Goal: Task Accomplishment & Management: Manage account settings

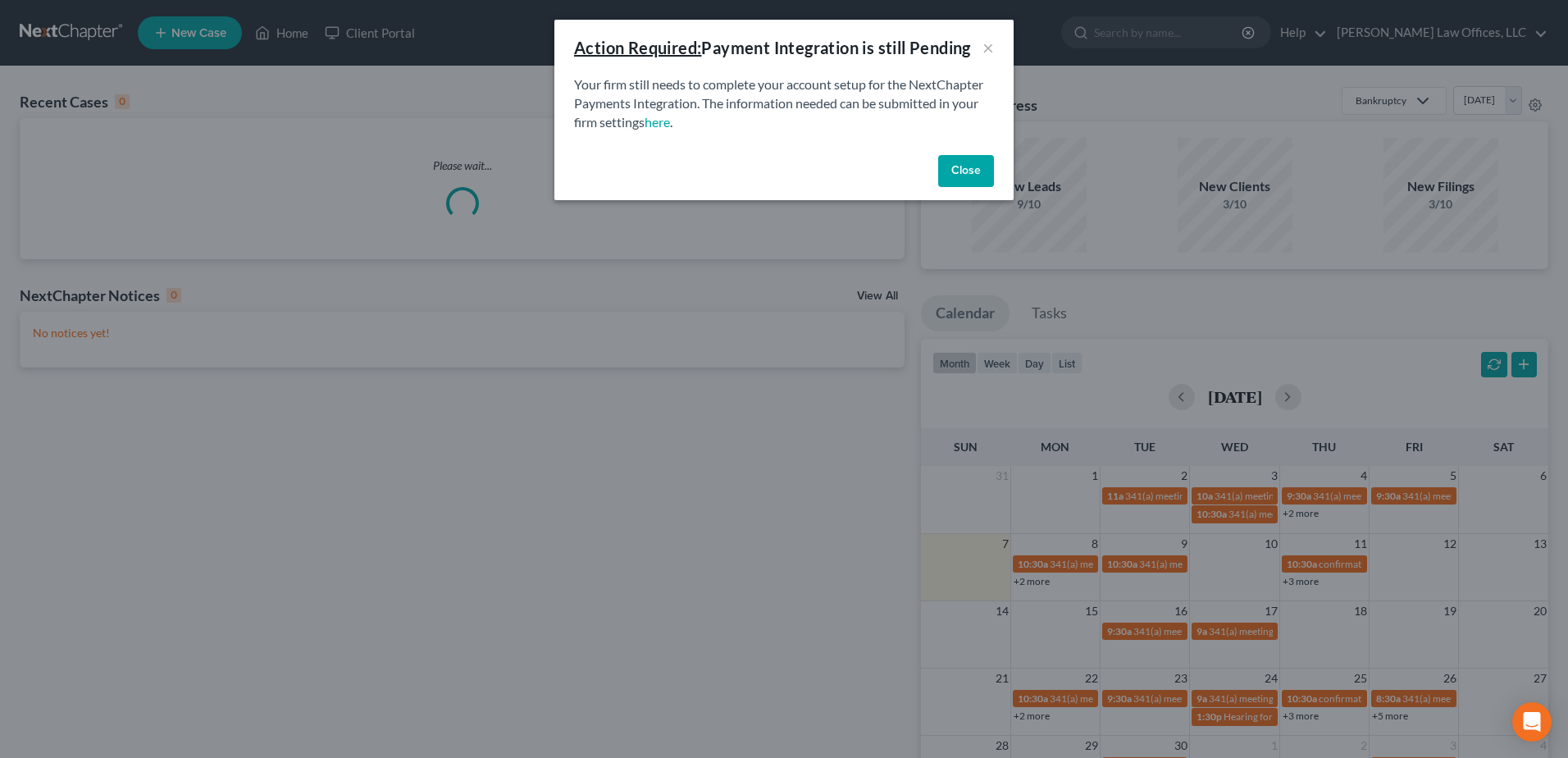
click at [946, 169] on button "Close" at bounding box center [967, 171] width 56 height 33
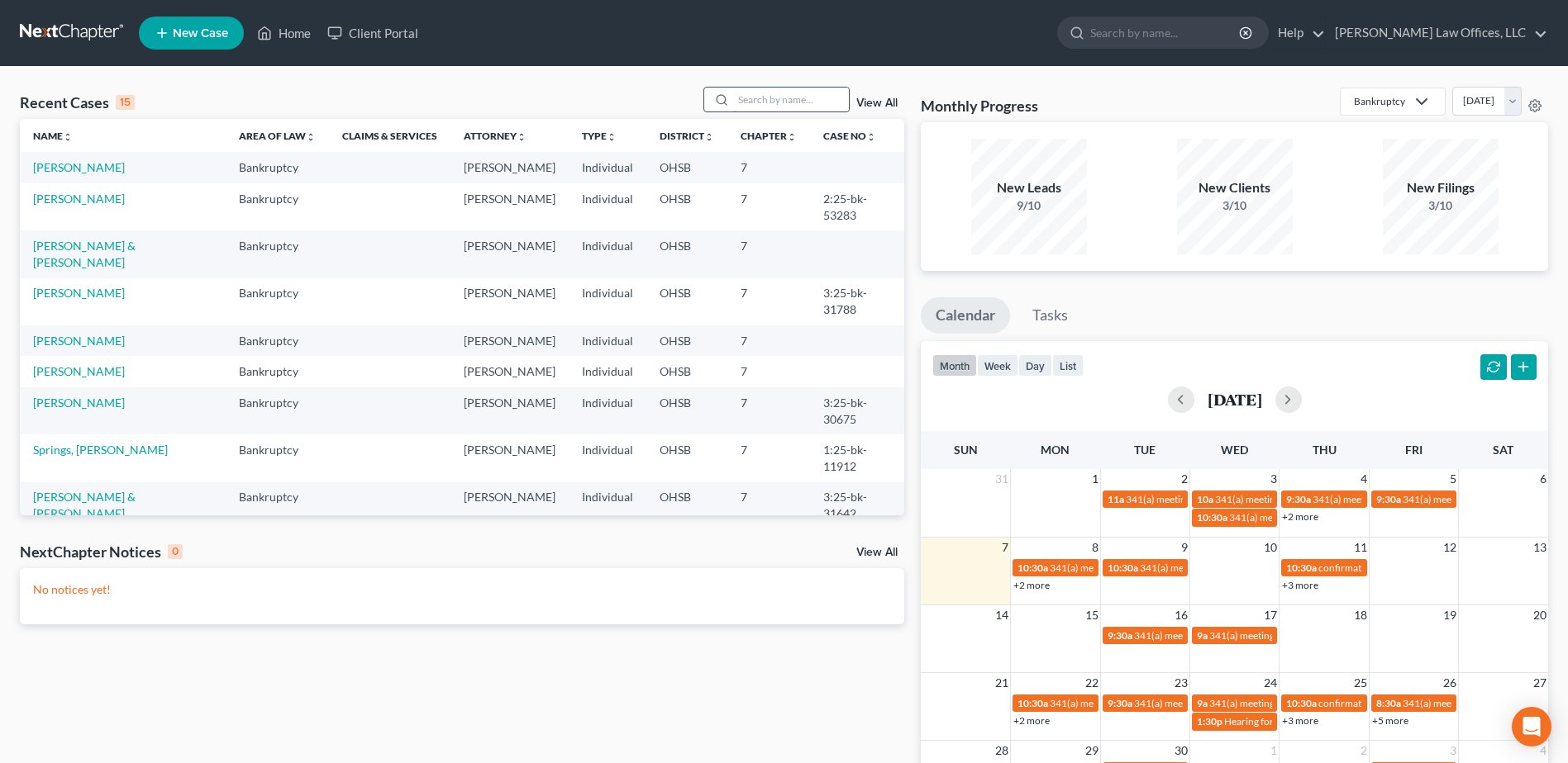
click at [763, 96] on input "search" at bounding box center [791, 100] width 116 height 24
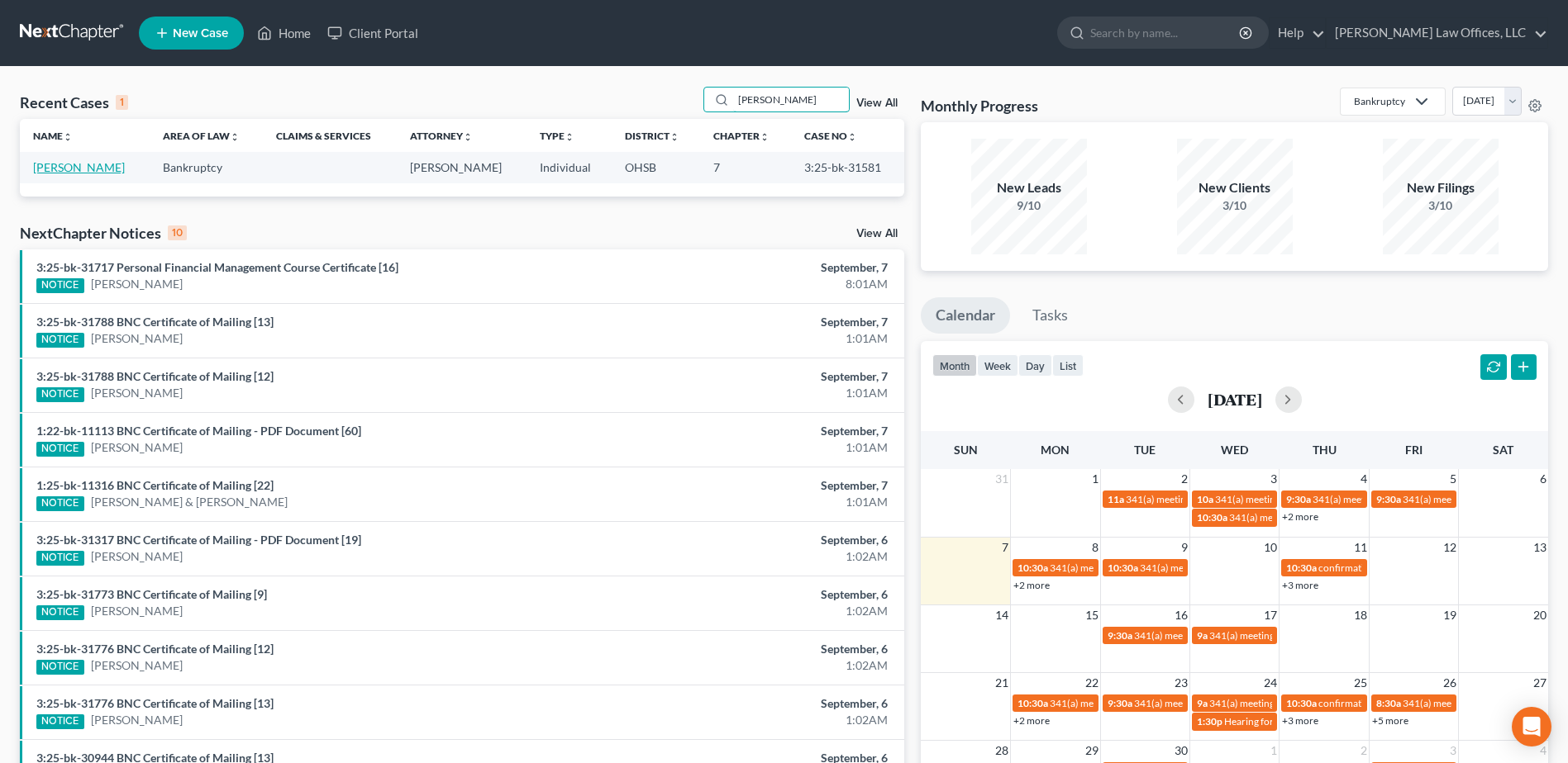
type input "[PERSON_NAME]"
click at [98, 160] on link "[PERSON_NAME]" at bounding box center [79, 167] width 92 height 14
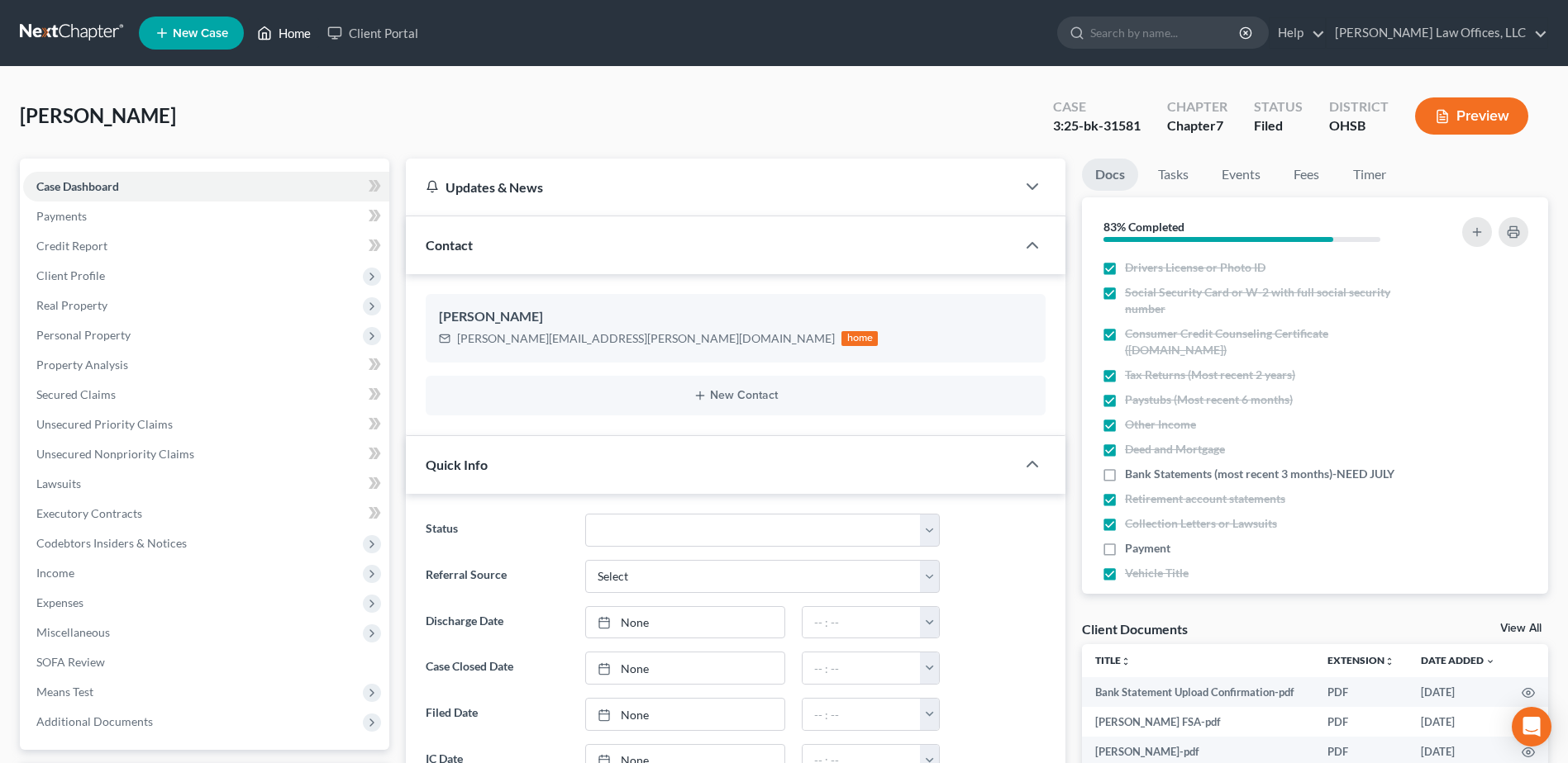
click at [295, 30] on link "Home" at bounding box center [284, 33] width 70 height 30
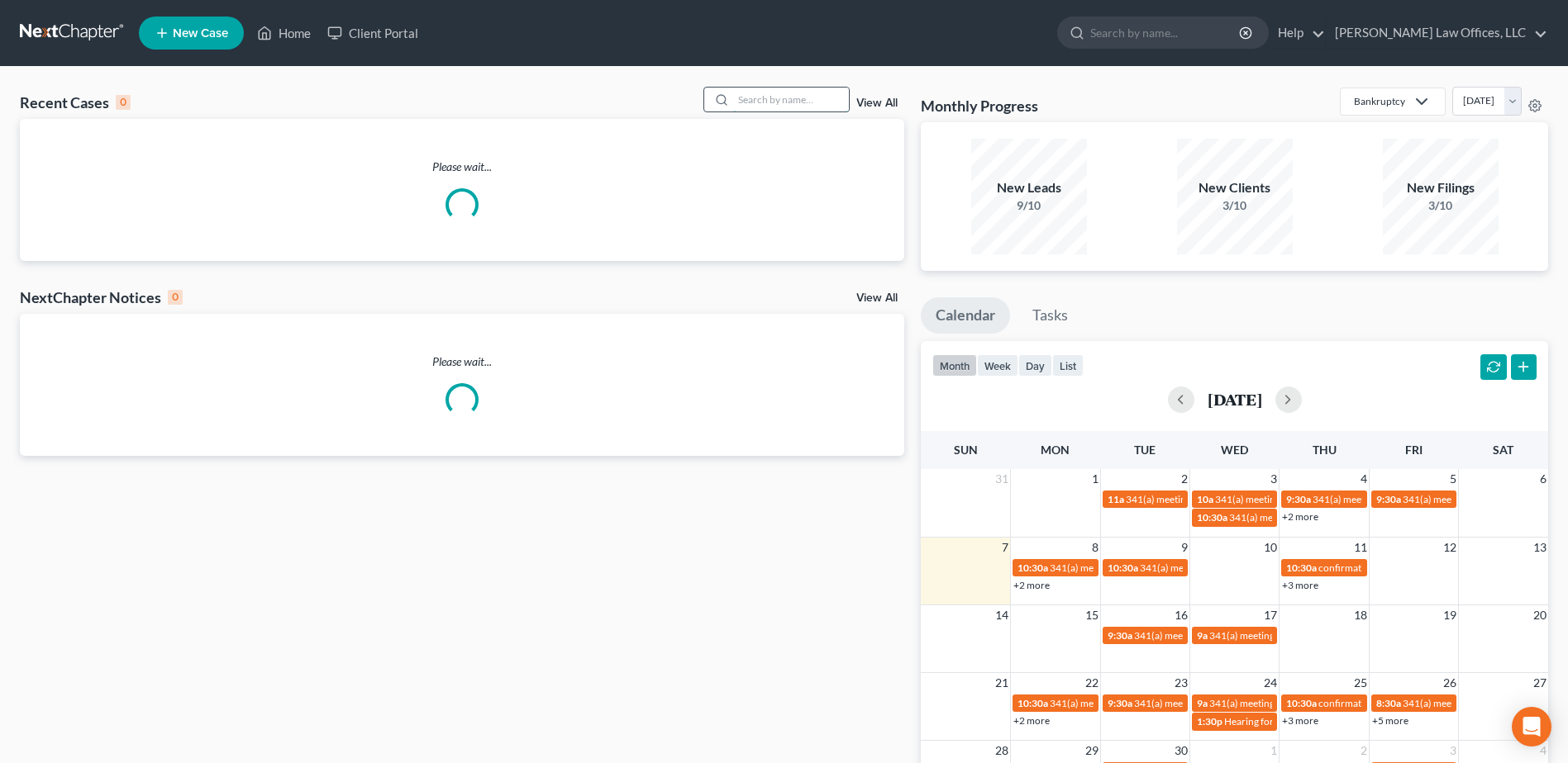
click at [763, 104] on input "search" at bounding box center [791, 100] width 116 height 24
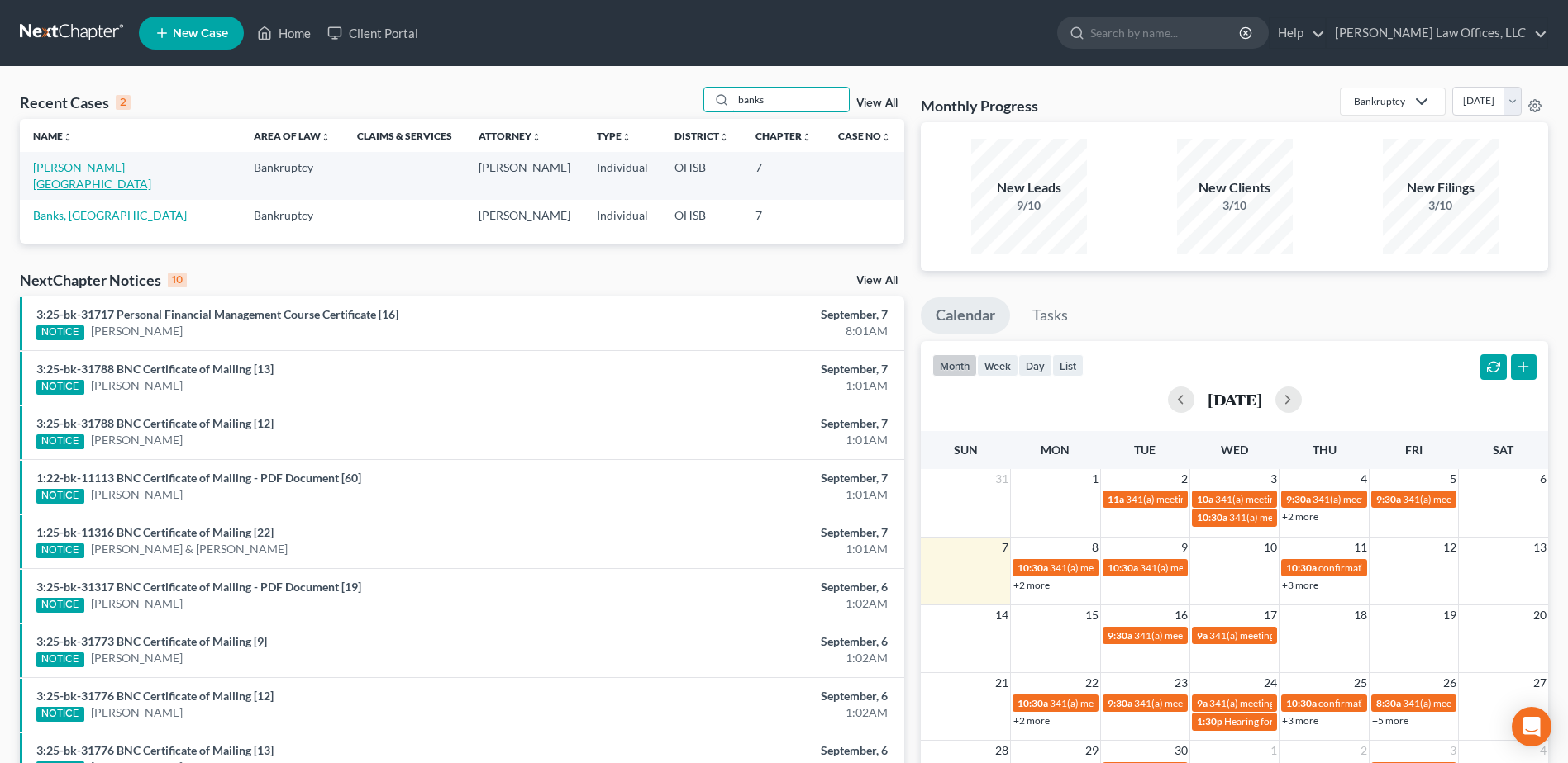
type input "banks"
click at [103, 166] on link "[PERSON_NAME][GEOGRAPHIC_DATA]" at bounding box center [92, 175] width 118 height 31
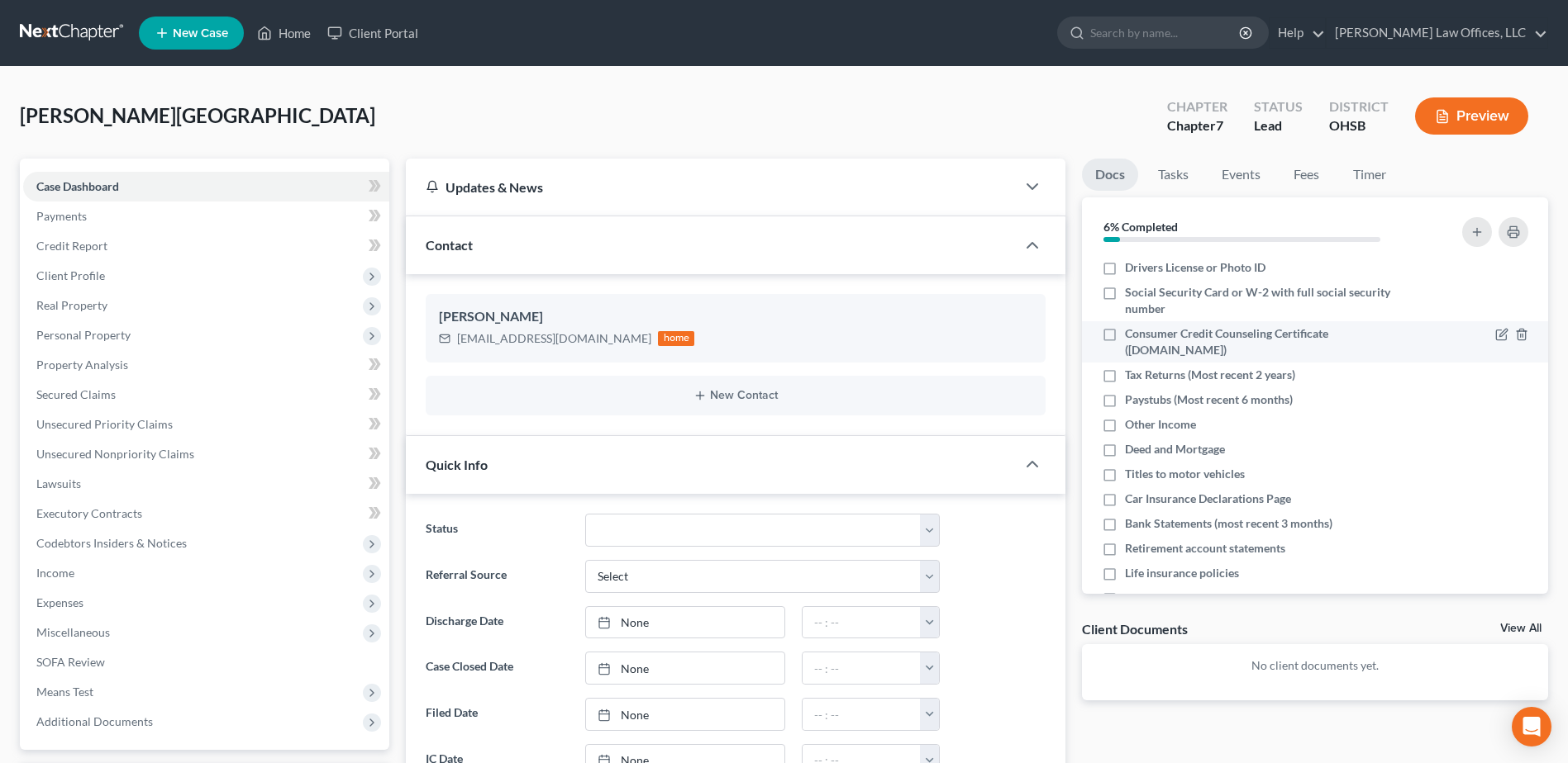
click at [1125, 334] on label "Consumer Credit Counseling Certificate ([DOMAIN_NAME])" at bounding box center [1271, 342] width 292 height 33
click at [1132, 334] on input "Consumer Credit Counseling Certificate ([DOMAIN_NAME])" at bounding box center [1136, 330] width 10 height 10
checkbox input "true"
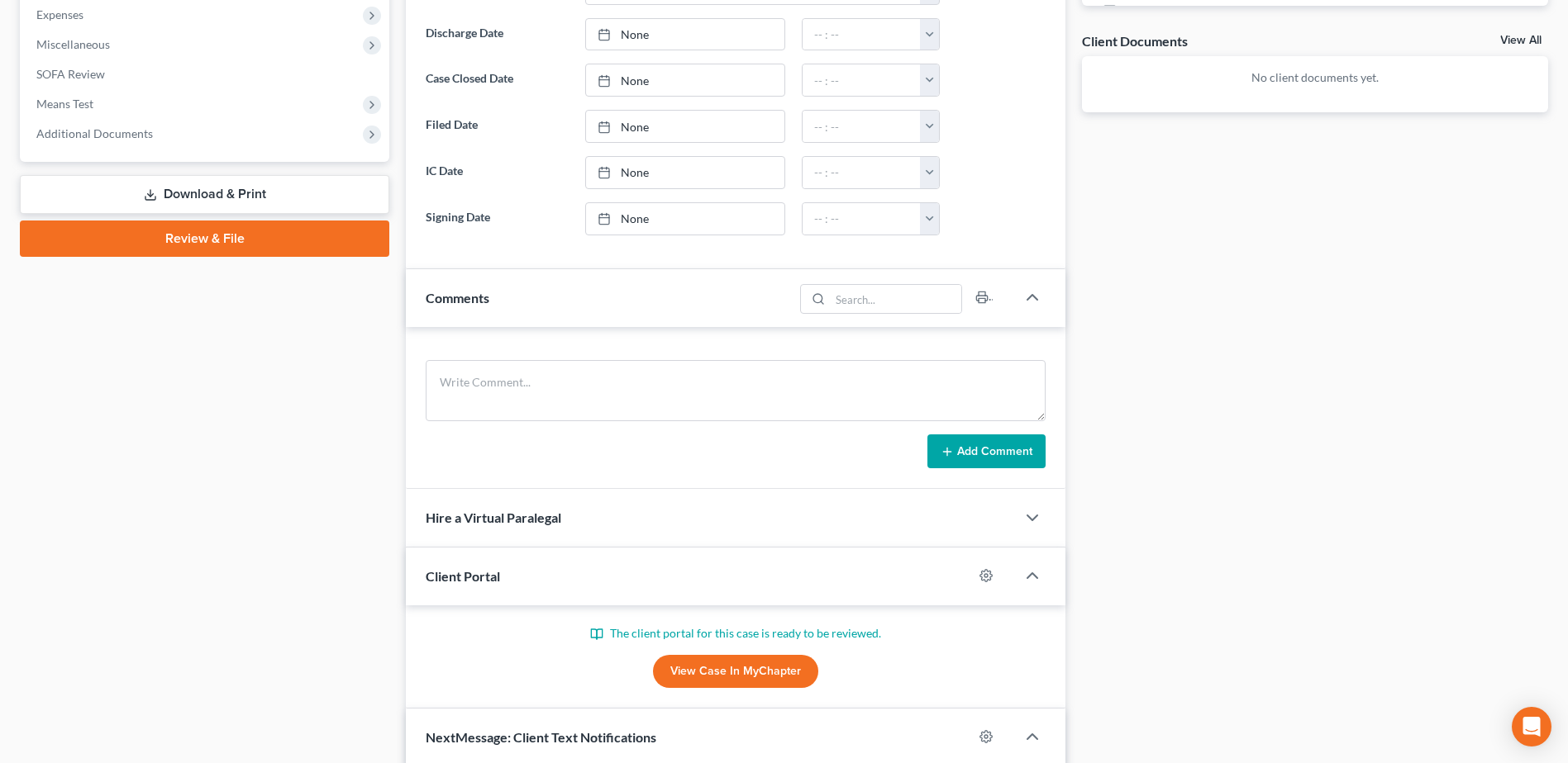
scroll to position [495, 0]
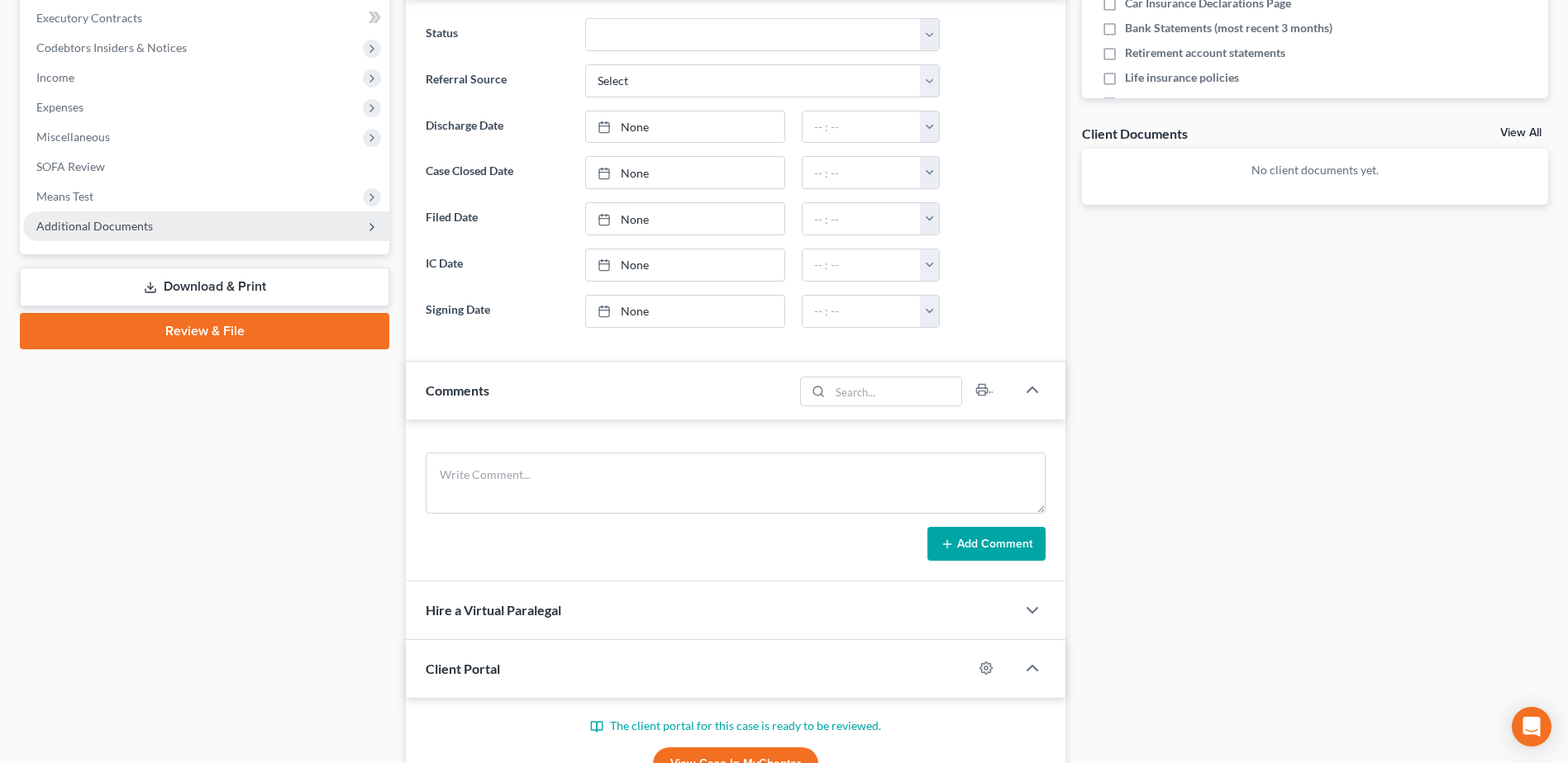
click at [194, 227] on span "Additional Documents" at bounding box center [206, 227] width 366 height 30
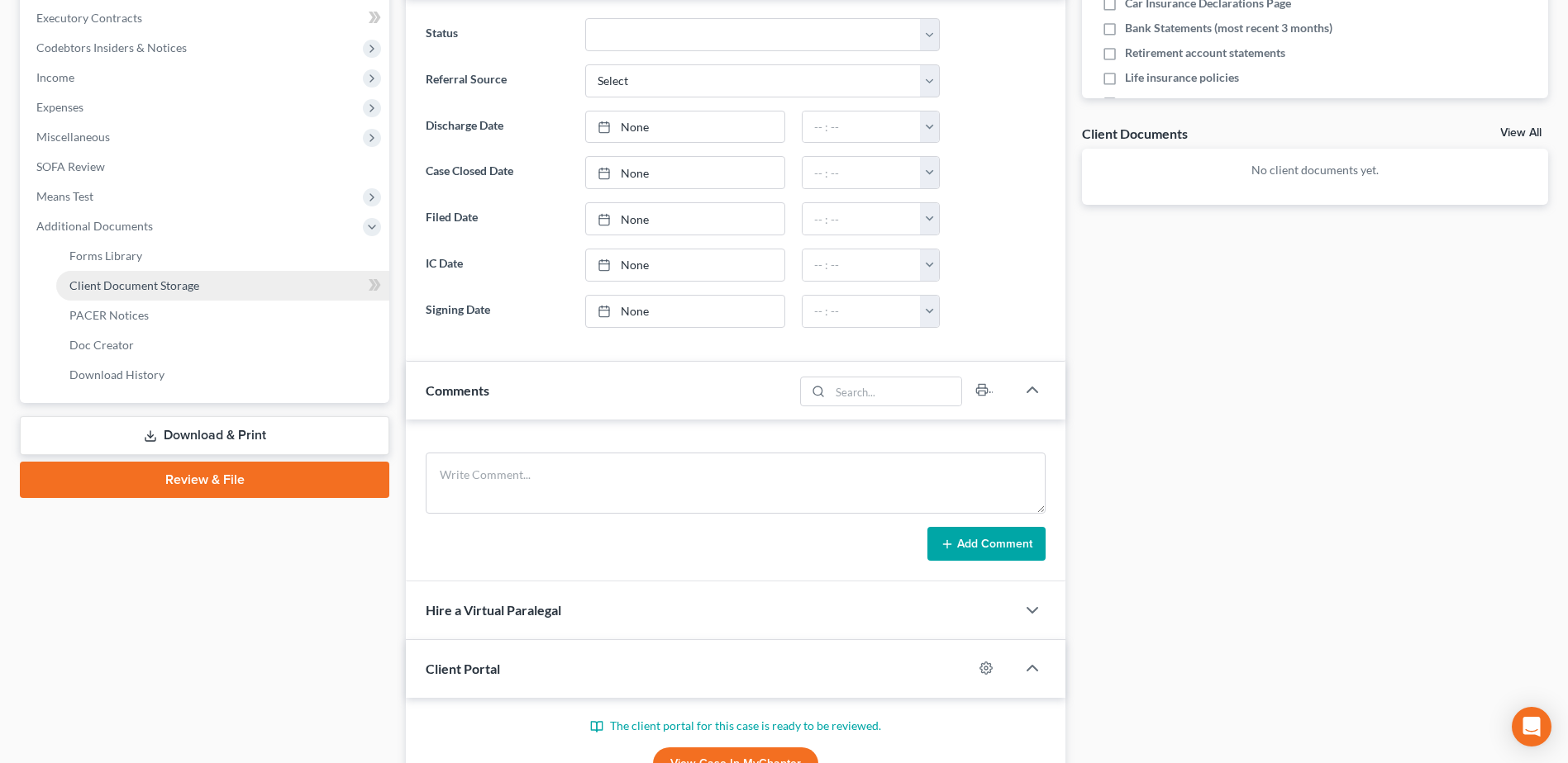
click at [207, 275] on link "Client Document Storage" at bounding box center [223, 286] width 333 height 30
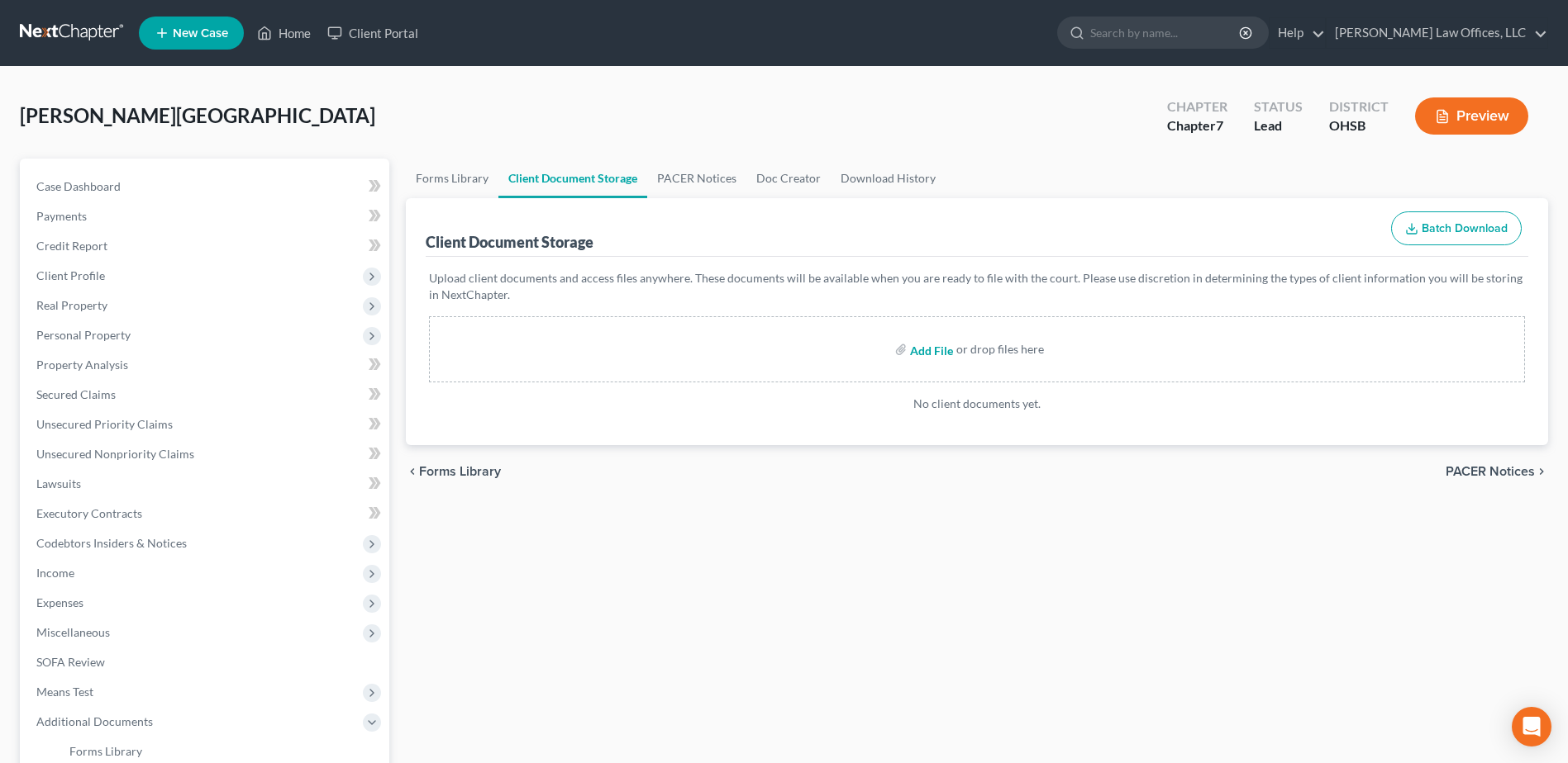
click at [922, 355] on input "file" at bounding box center [930, 349] width 39 height 30
type input "C:\fakepath\Certificate (41).pdf"
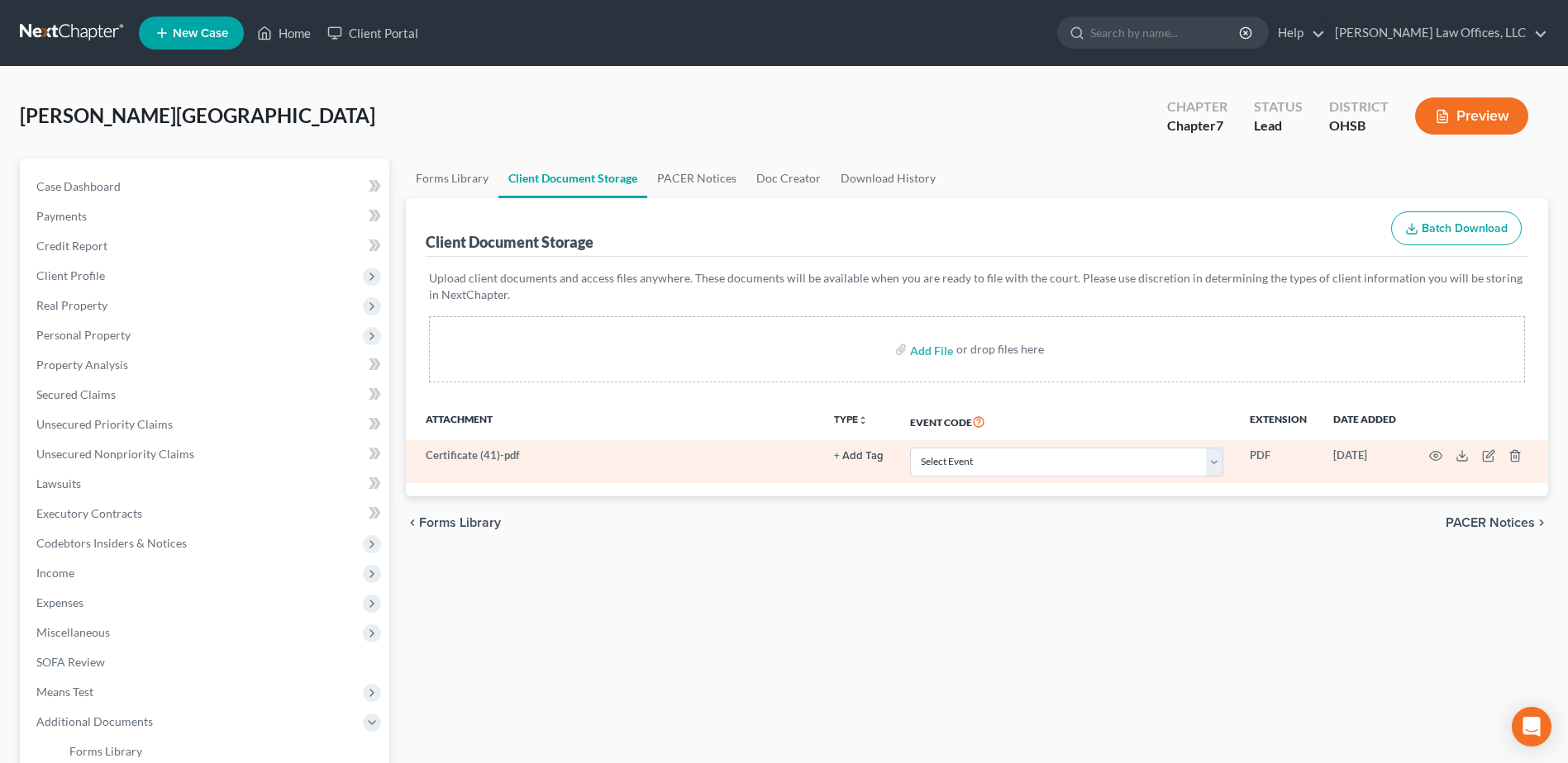
click at [865, 454] on button "+ Add Tag" at bounding box center [858, 456] width 50 height 10
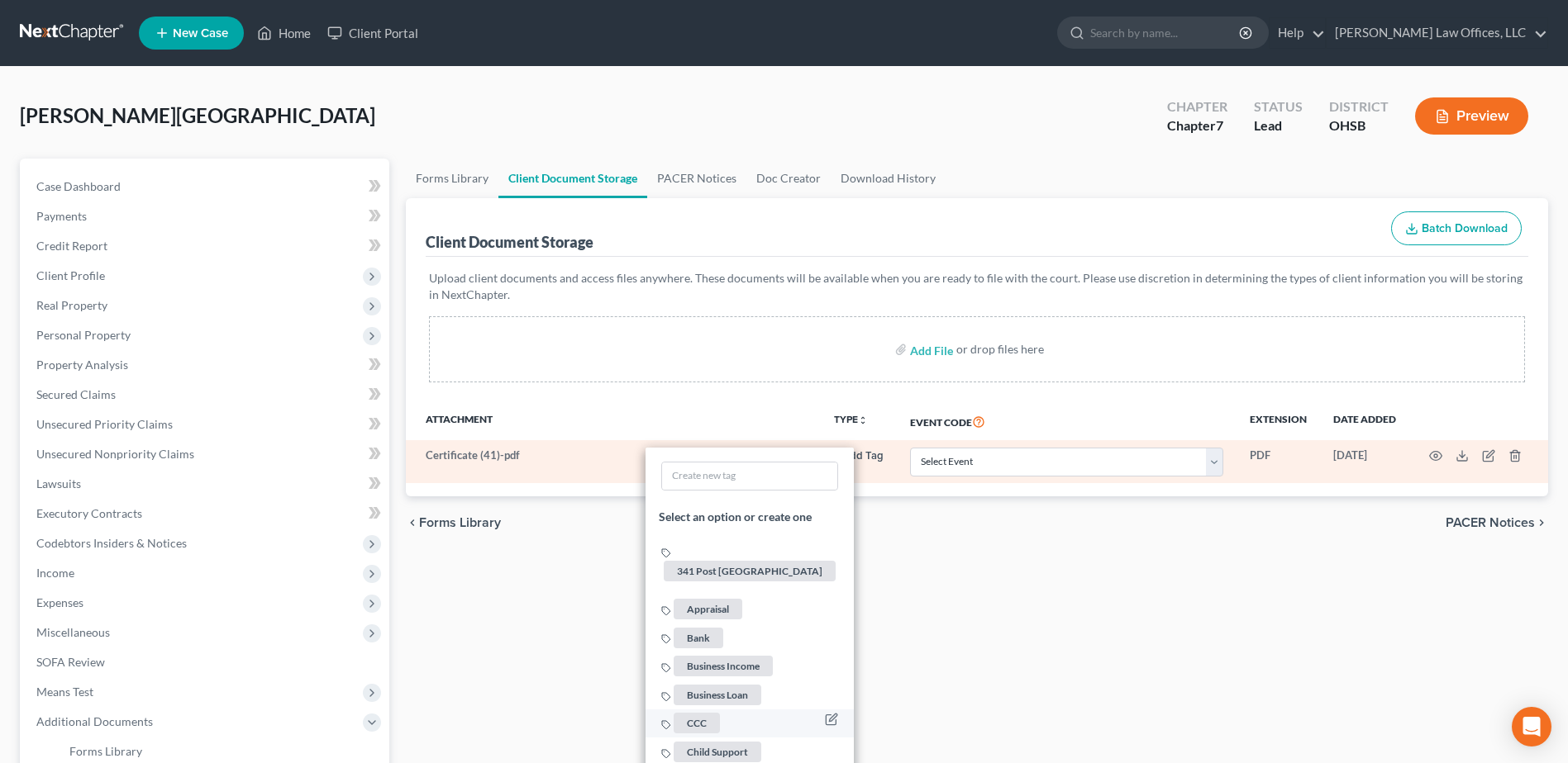
click at [710, 713] on span "CCC" at bounding box center [696, 724] width 46 height 21
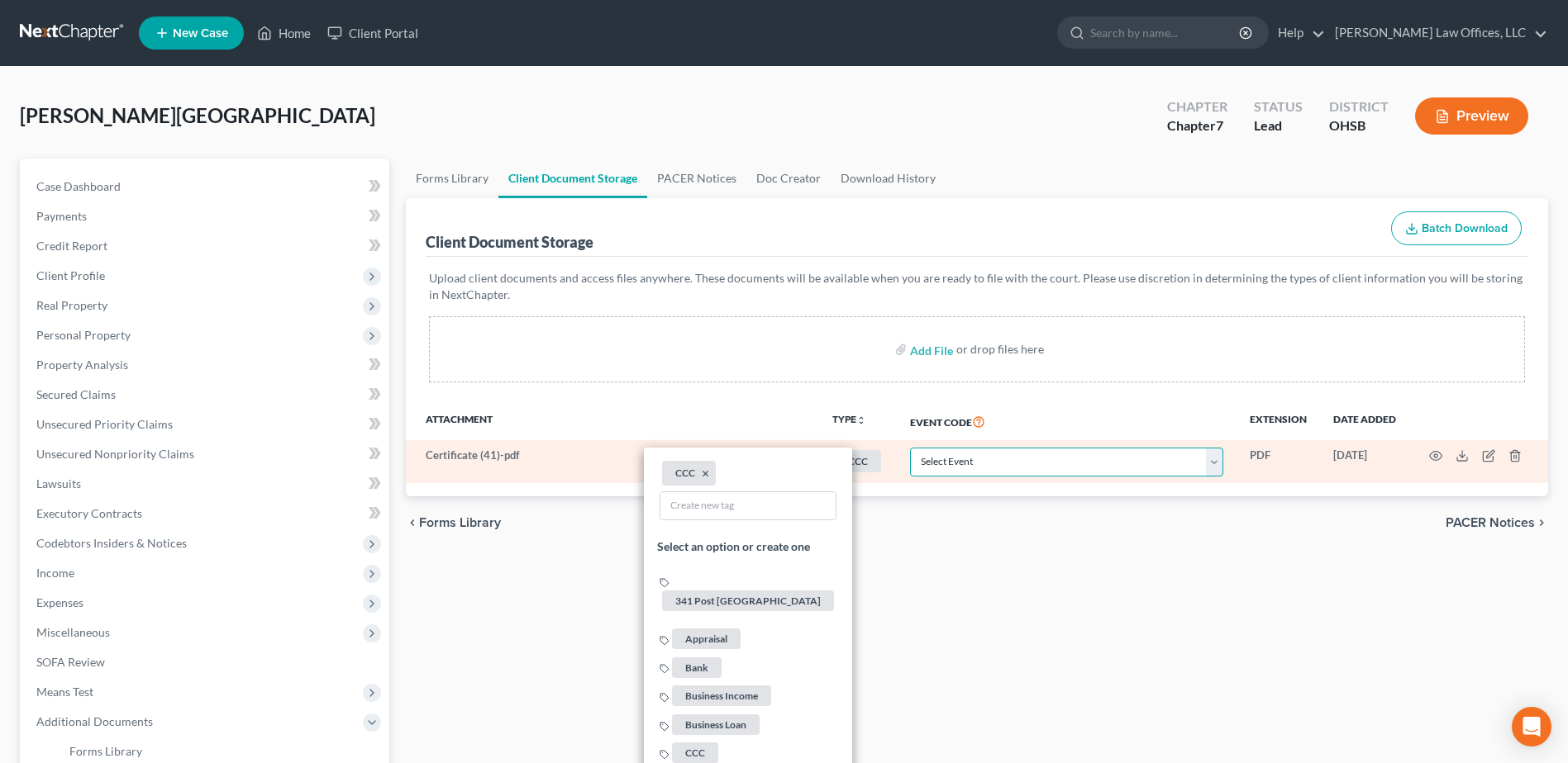
click at [1220, 467] on select "Select Event 20 Largest Unsecured Creditors Amended Document Amended List of Cr…" at bounding box center [1067, 462] width 313 height 29
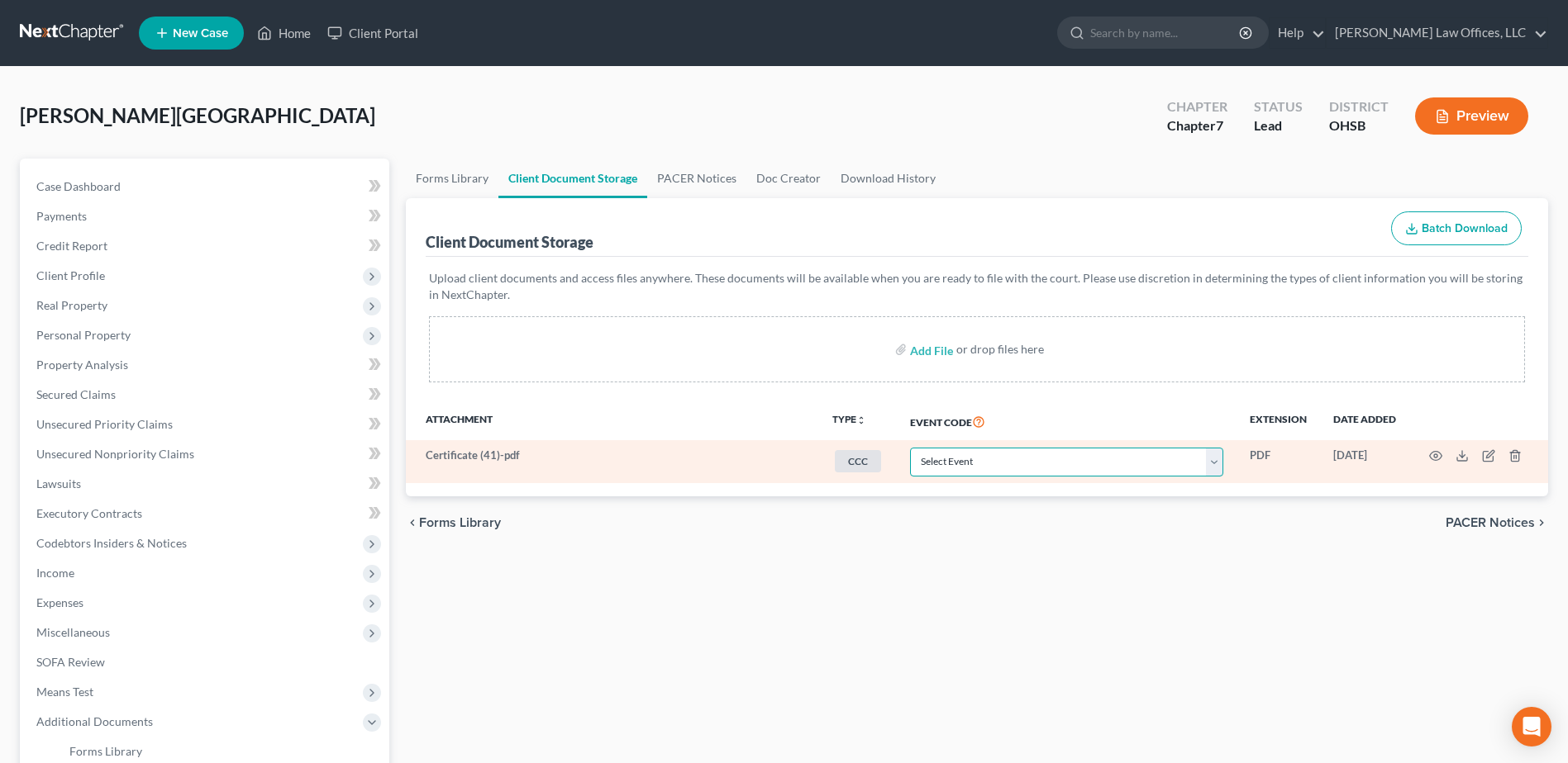
select select "7"
click at [910, 448] on select "Select Event 20 Largest Unsecured Creditors Amended Document Amended List of Cr…" at bounding box center [1067, 462] width 313 height 29
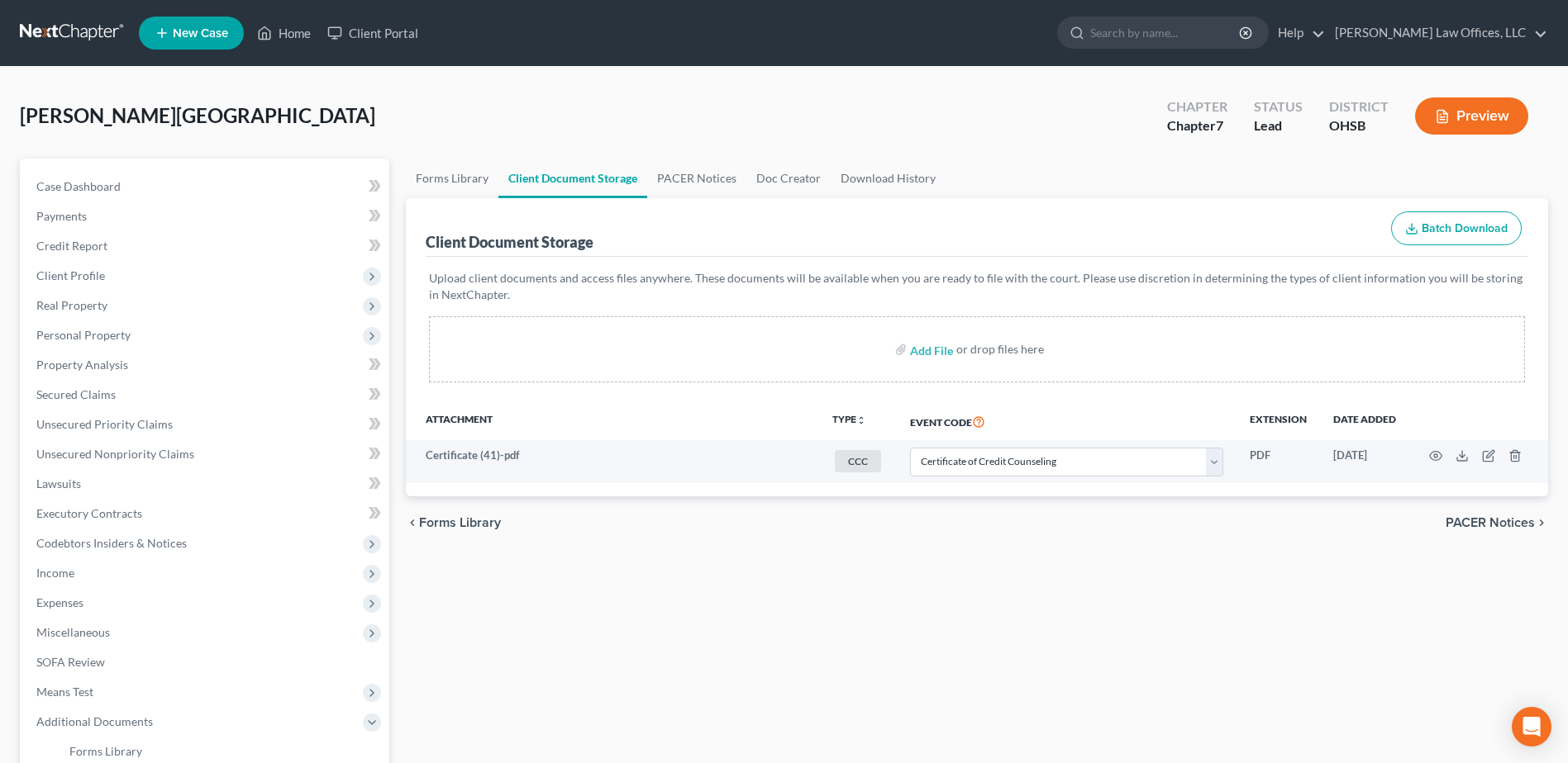
click at [864, 498] on ui-view "Forms Library Client Document Storage PACER Notices Doc Creator Download Histor…" at bounding box center [977, 354] width 1143 height 391
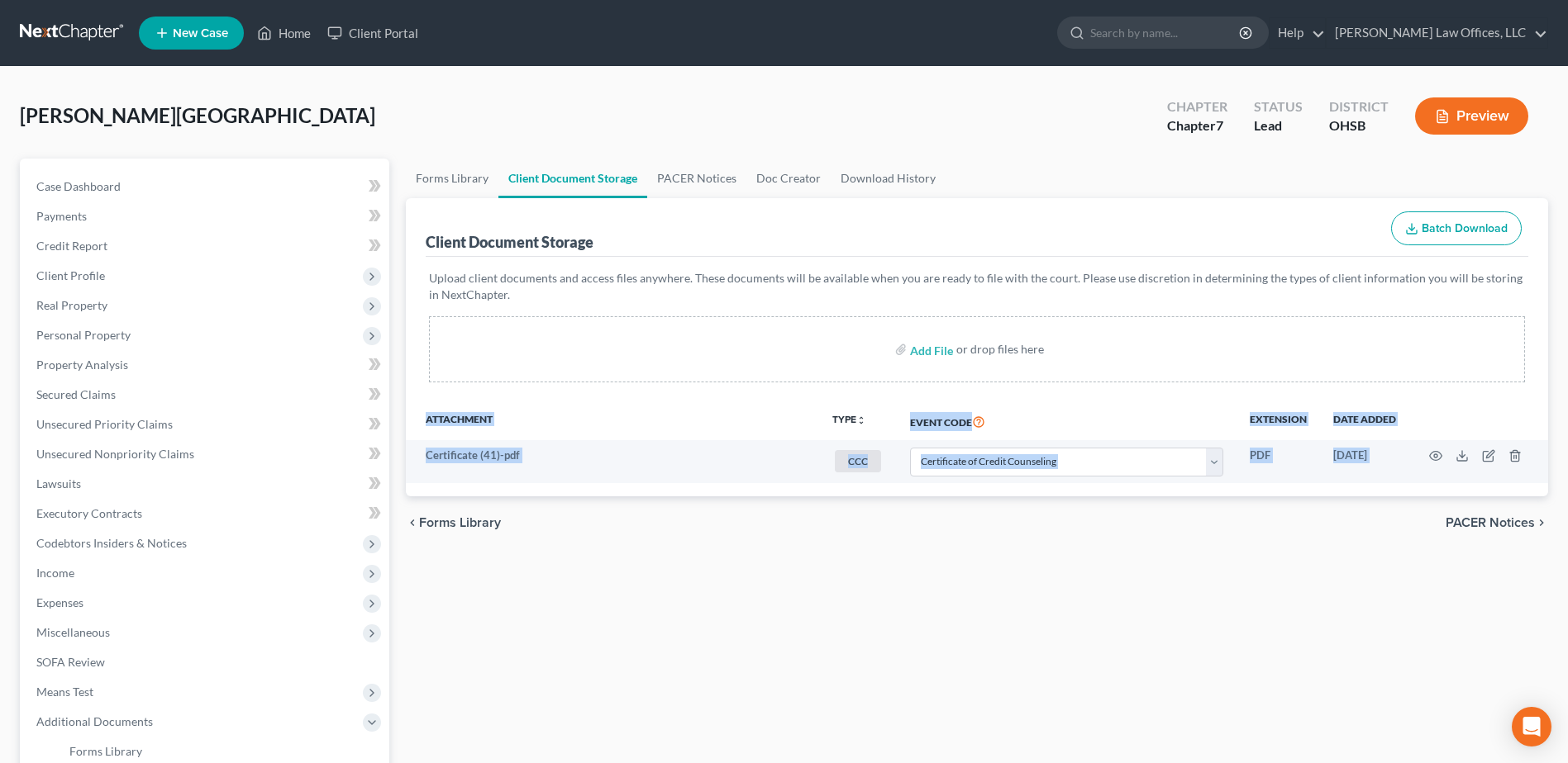
click at [598, 594] on div "Forms Library Client Document Storage PACER Notices Doc Creator Download Histor…" at bounding box center [976, 576] width 1159 height 835
